Goal: Navigation & Orientation: Find specific page/section

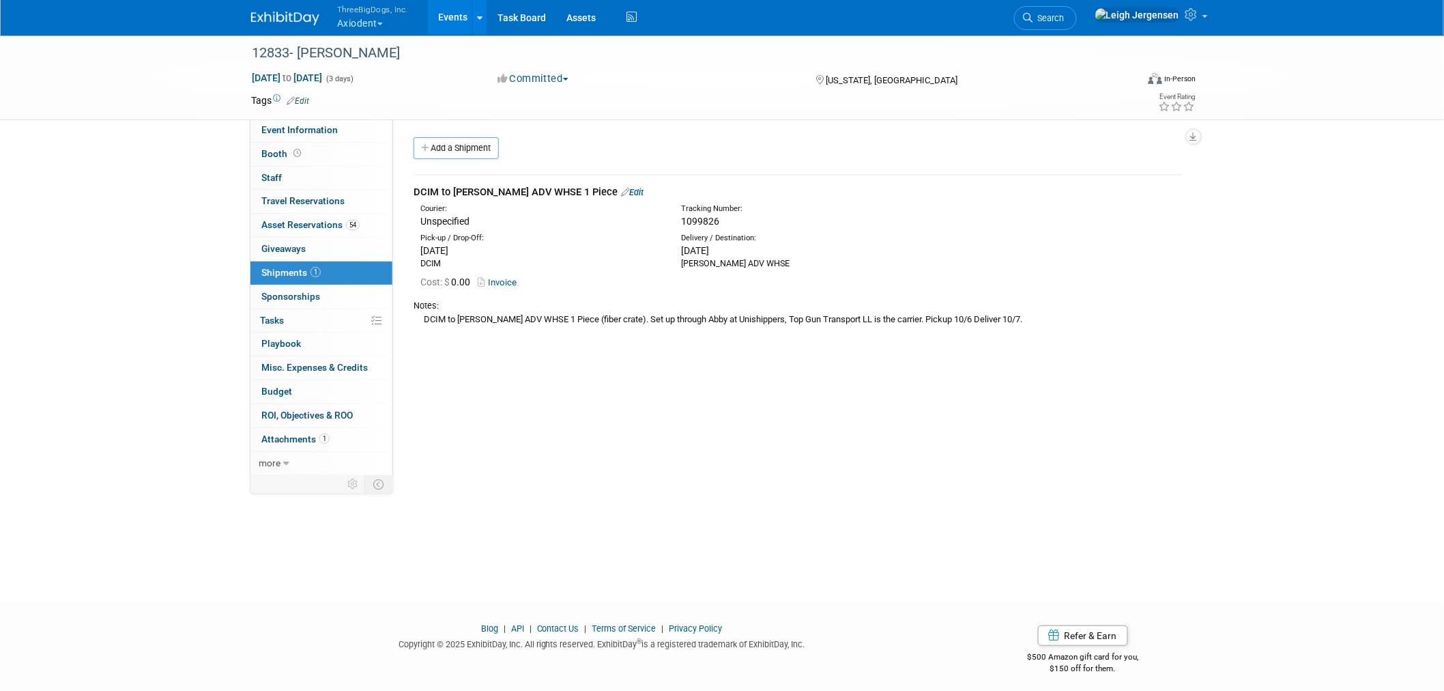
click at [270, 14] on img at bounding box center [285, 19] width 68 height 14
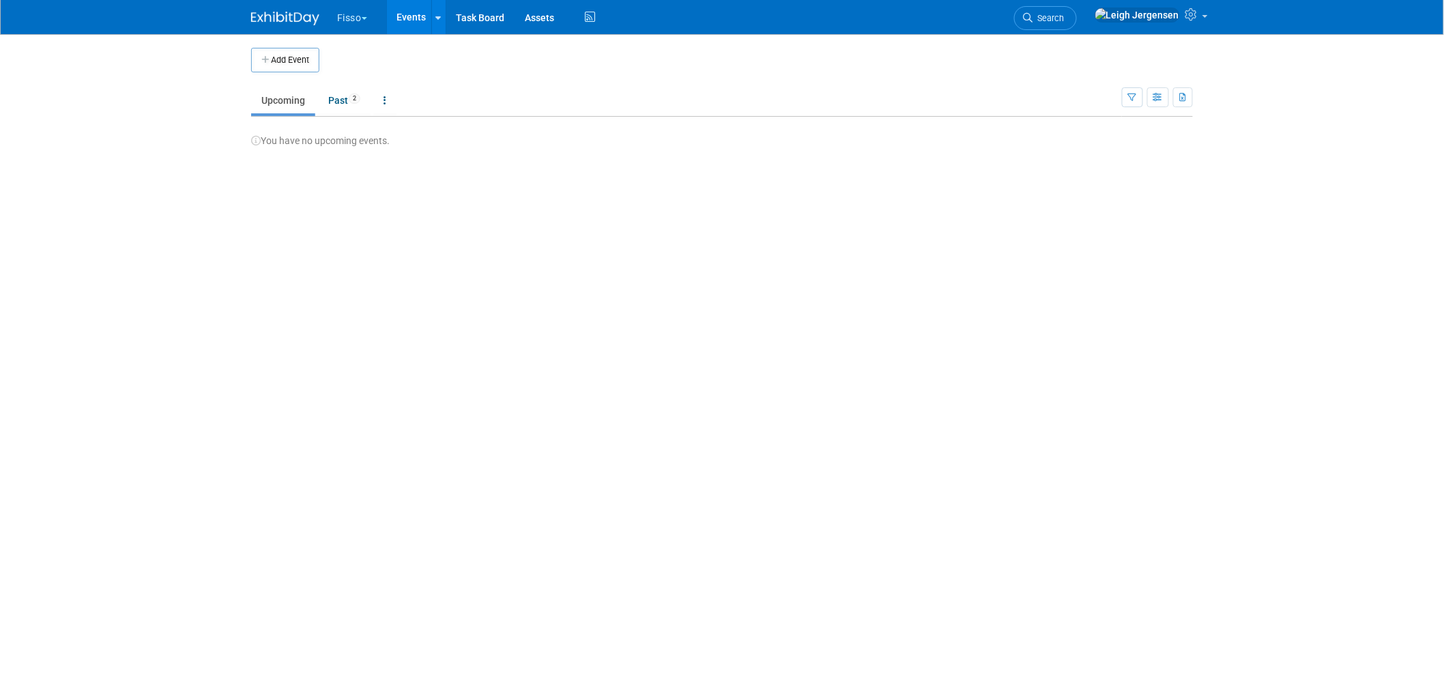
click at [362, 14] on button "Fisso" at bounding box center [360, 15] width 48 height 30
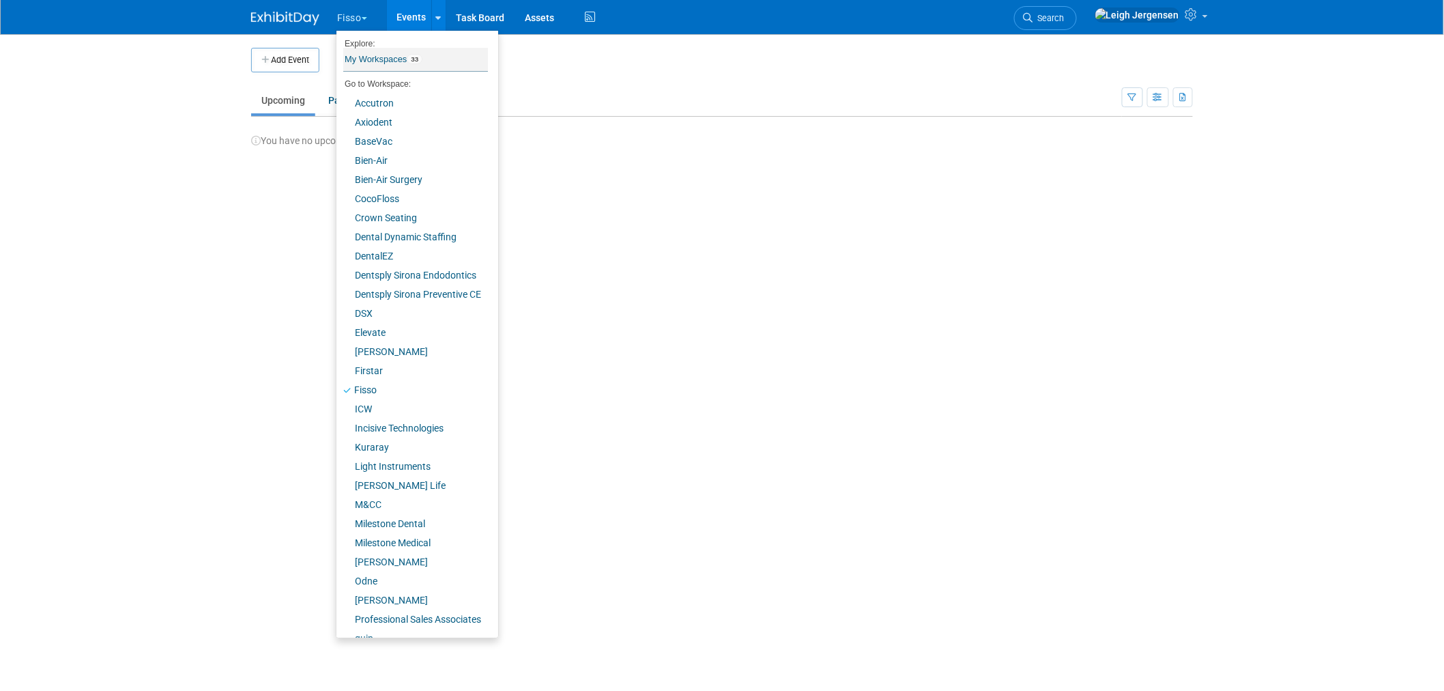
click at [376, 55] on link "My Workspaces 33" at bounding box center [415, 59] width 145 height 23
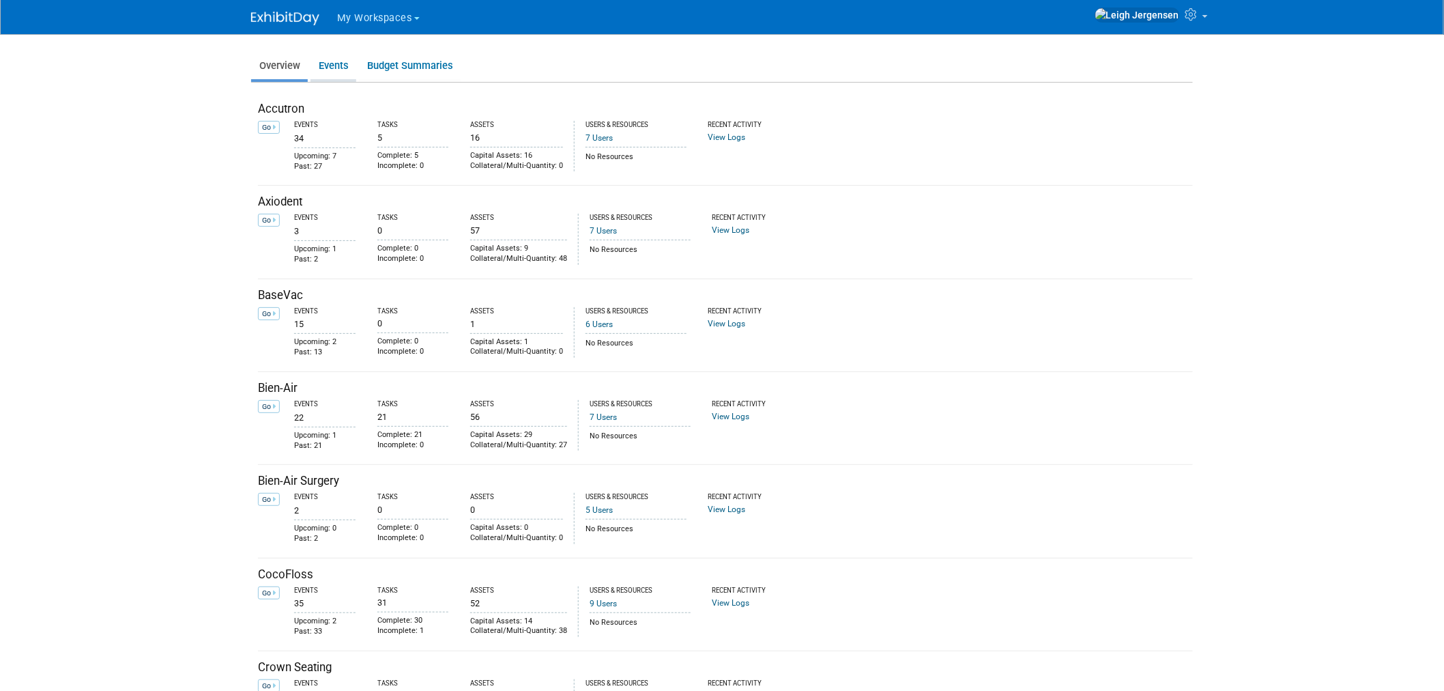
click at [338, 62] on link "Events" at bounding box center [333, 66] width 46 height 27
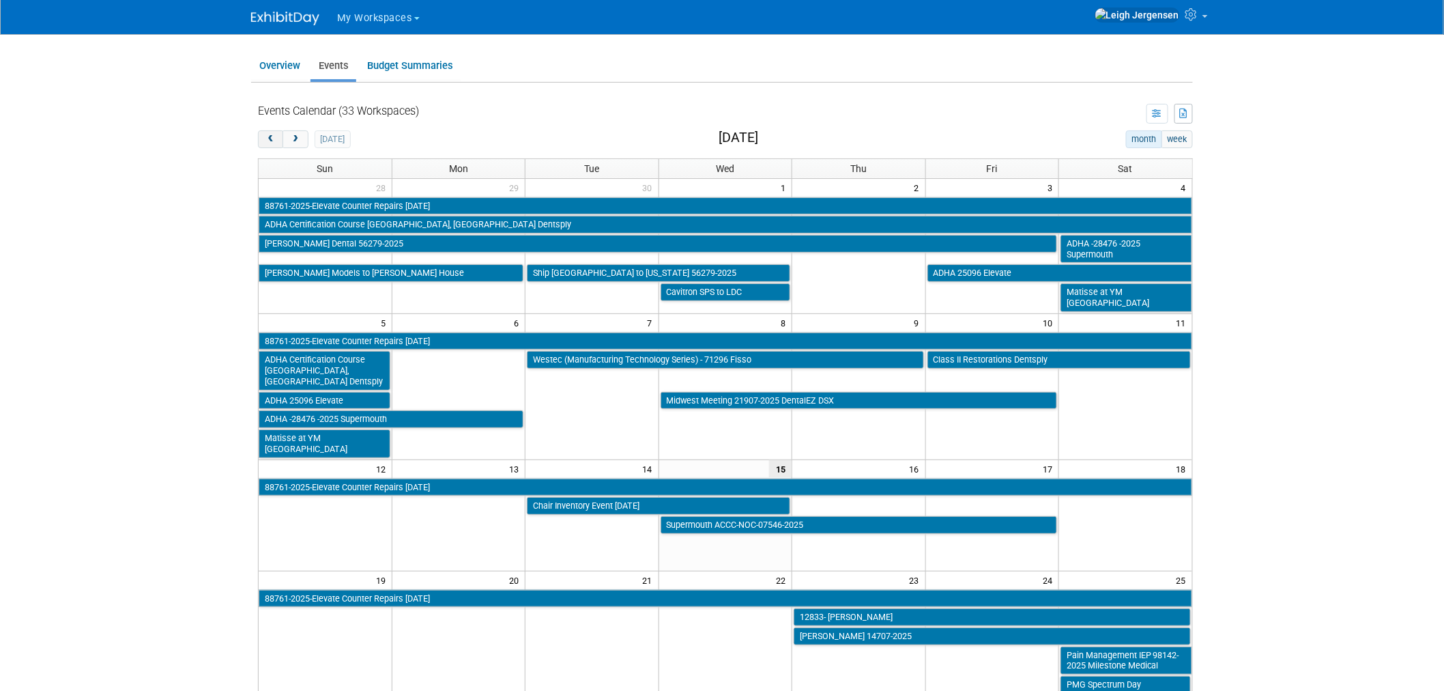
click at [262, 138] on button "prev" at bounding box center [270, 139] width 25 height 18
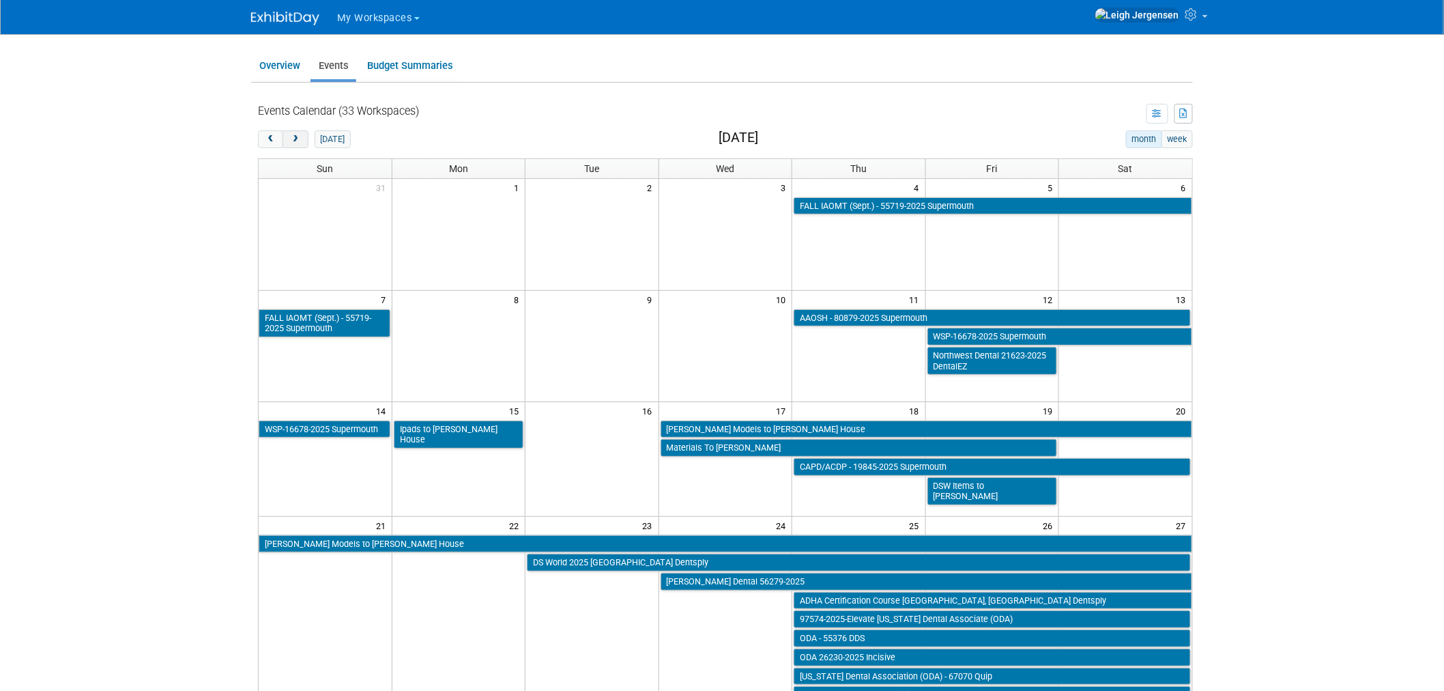
click at [298, 137] on span "next" at bounding box center [295, 139] width 10 height 9
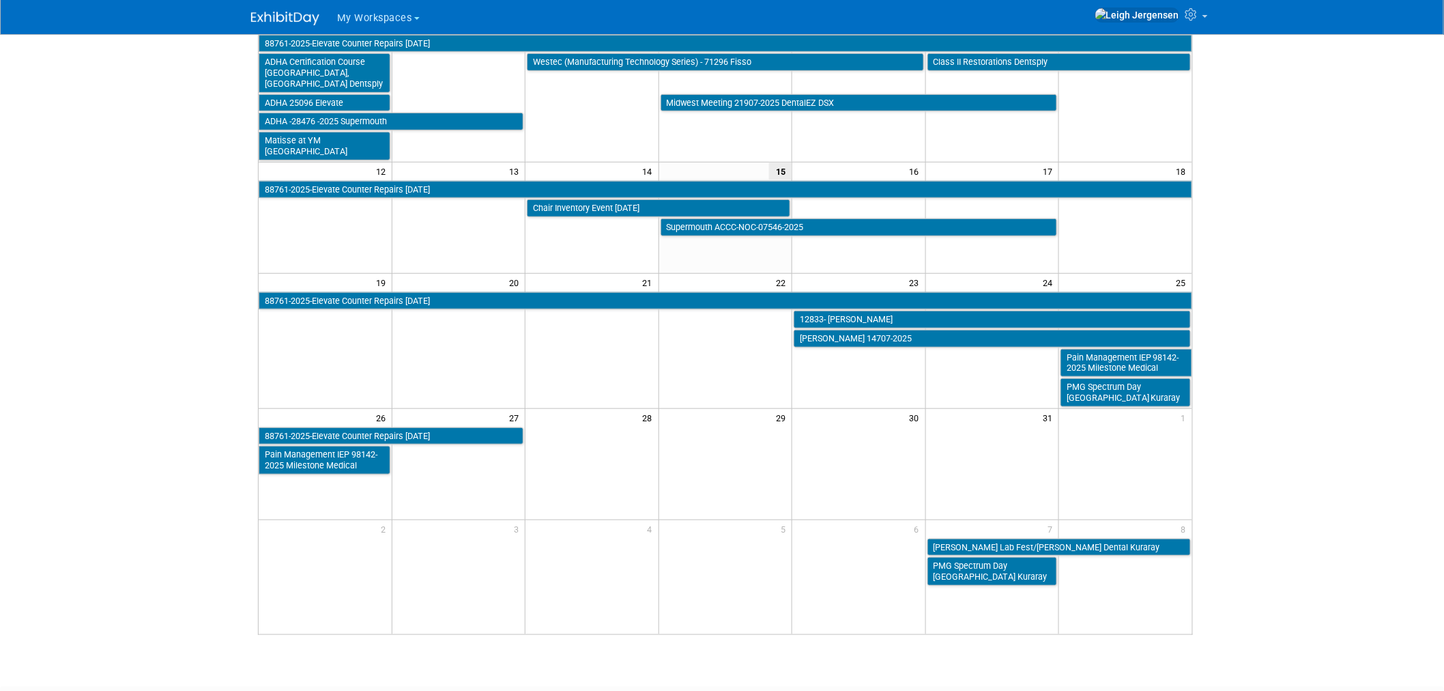
scroll to position [298, 0]
